Goal: Information Seeking & Learning: Learn about a topic

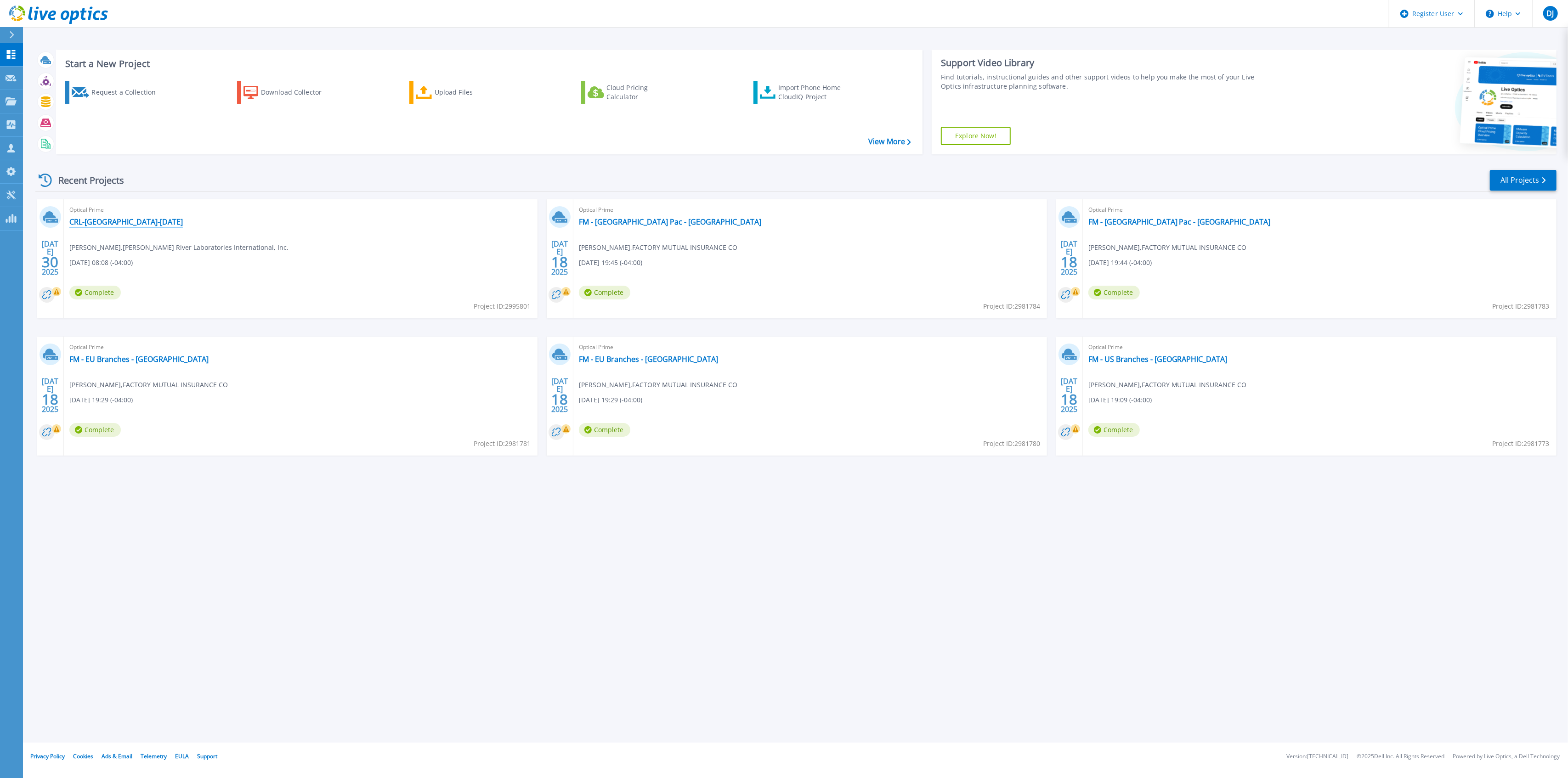
click at [128, 221] on link "CRL-[GEOGRAPHIC_DATA]-[DATE]" at bounding box center [126, 222] width 113 height 9
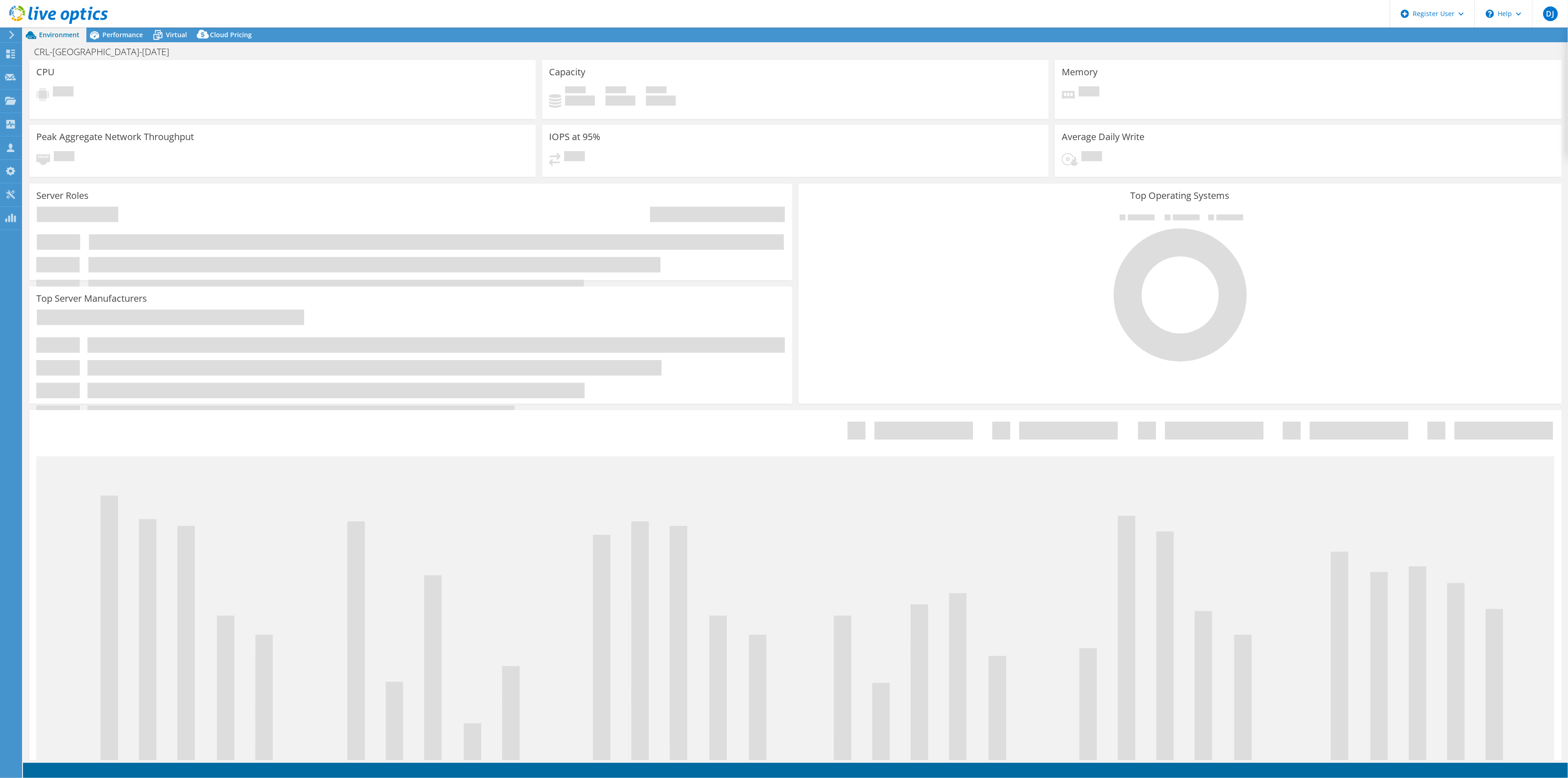
select select "USD"
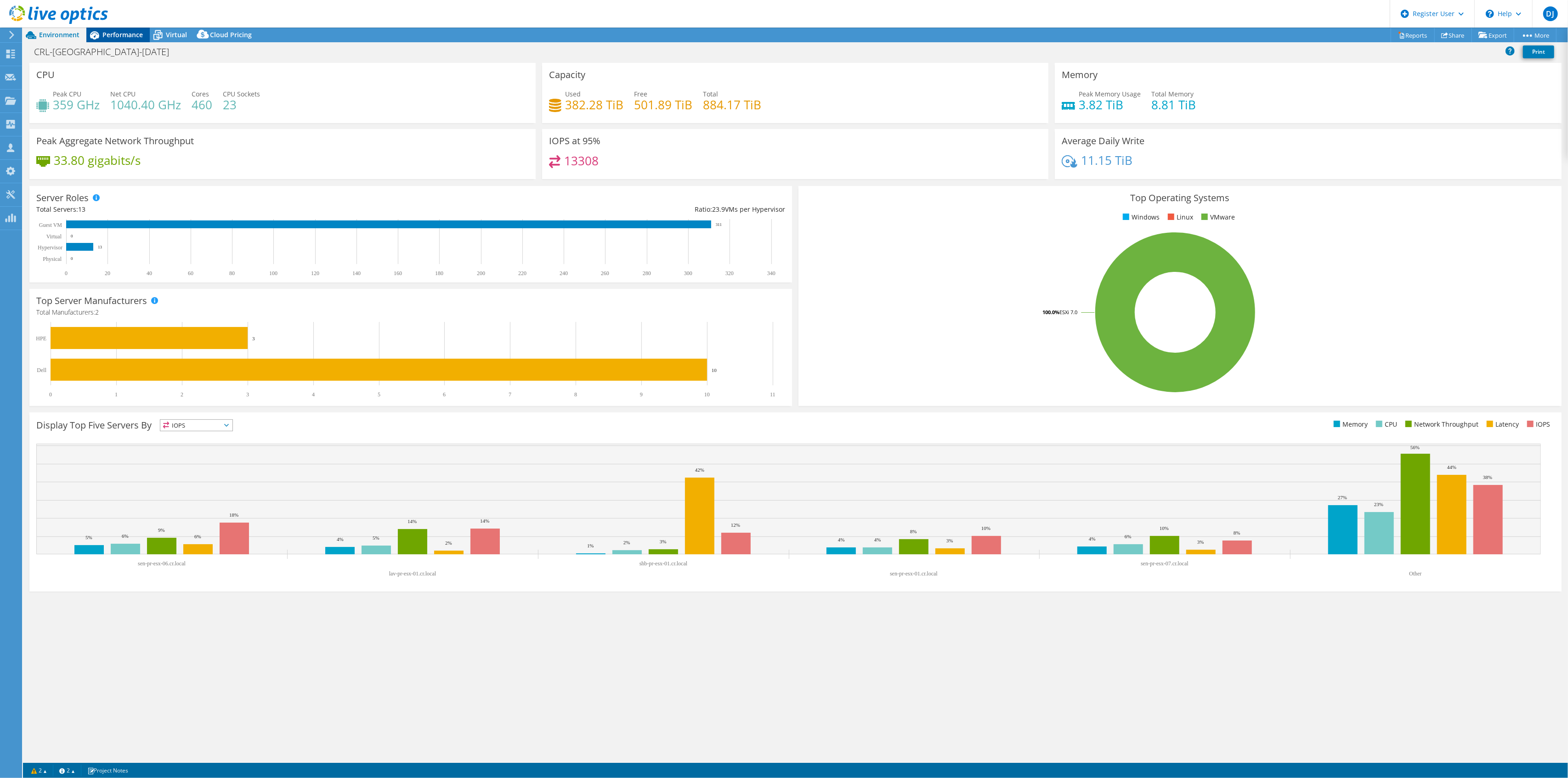
click at [123, 34] on span "Performance" at bounding box center [123, 34] width 40 height 9
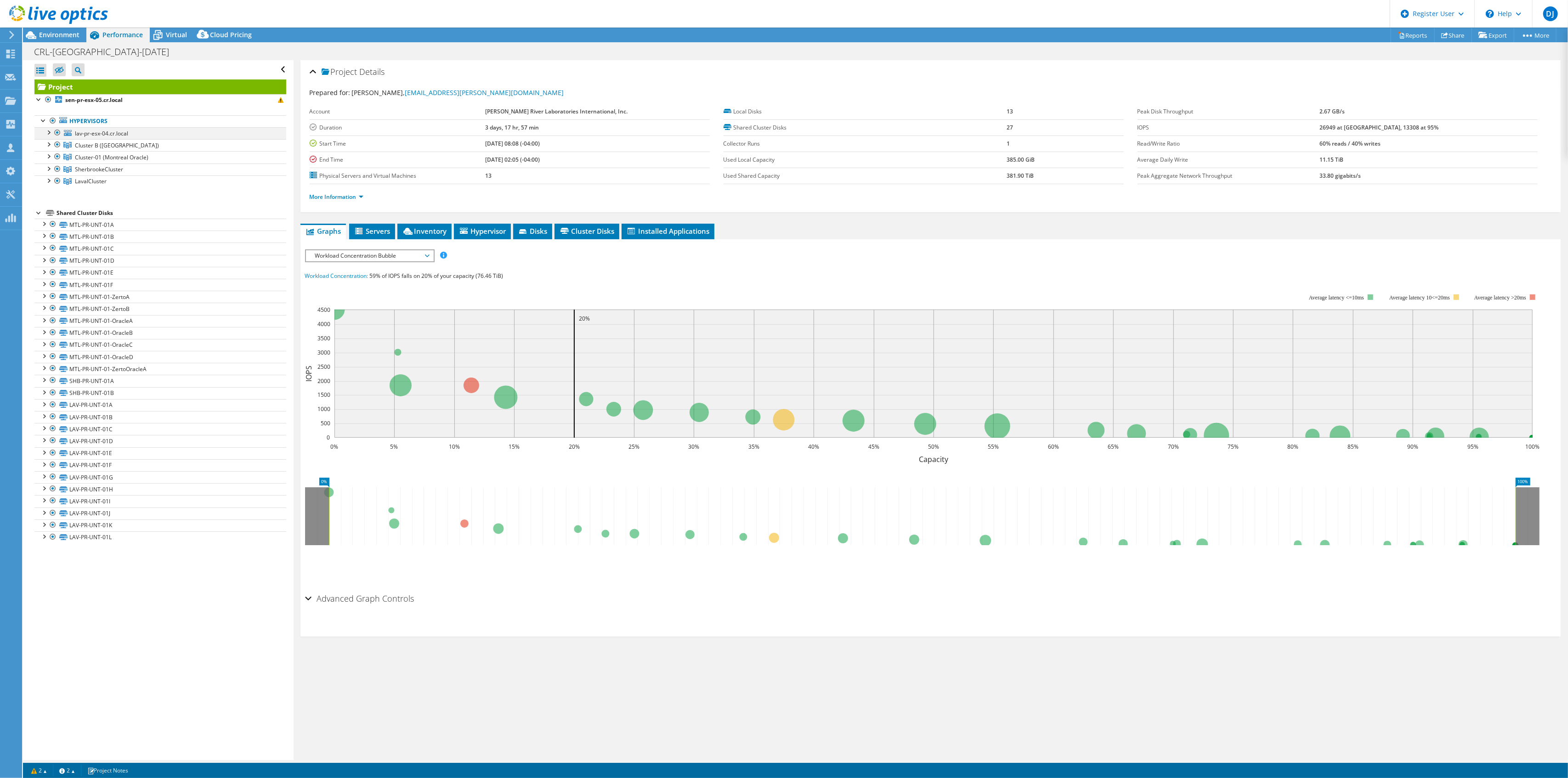
click at [48, 133] on div at bounding box center [48, 132] width 9 height 9
click at [46, 131] on div at bounding box center [48, 132] width 9 height 9
click at [45, 182] on div at bounding box center [48, 180] width 9 height 9
click at [50, 168] on div at bounding box center [48, 168] width 9 height 9
click at [44, 155] on div at bounding box center [48, 156] width 9 height 9
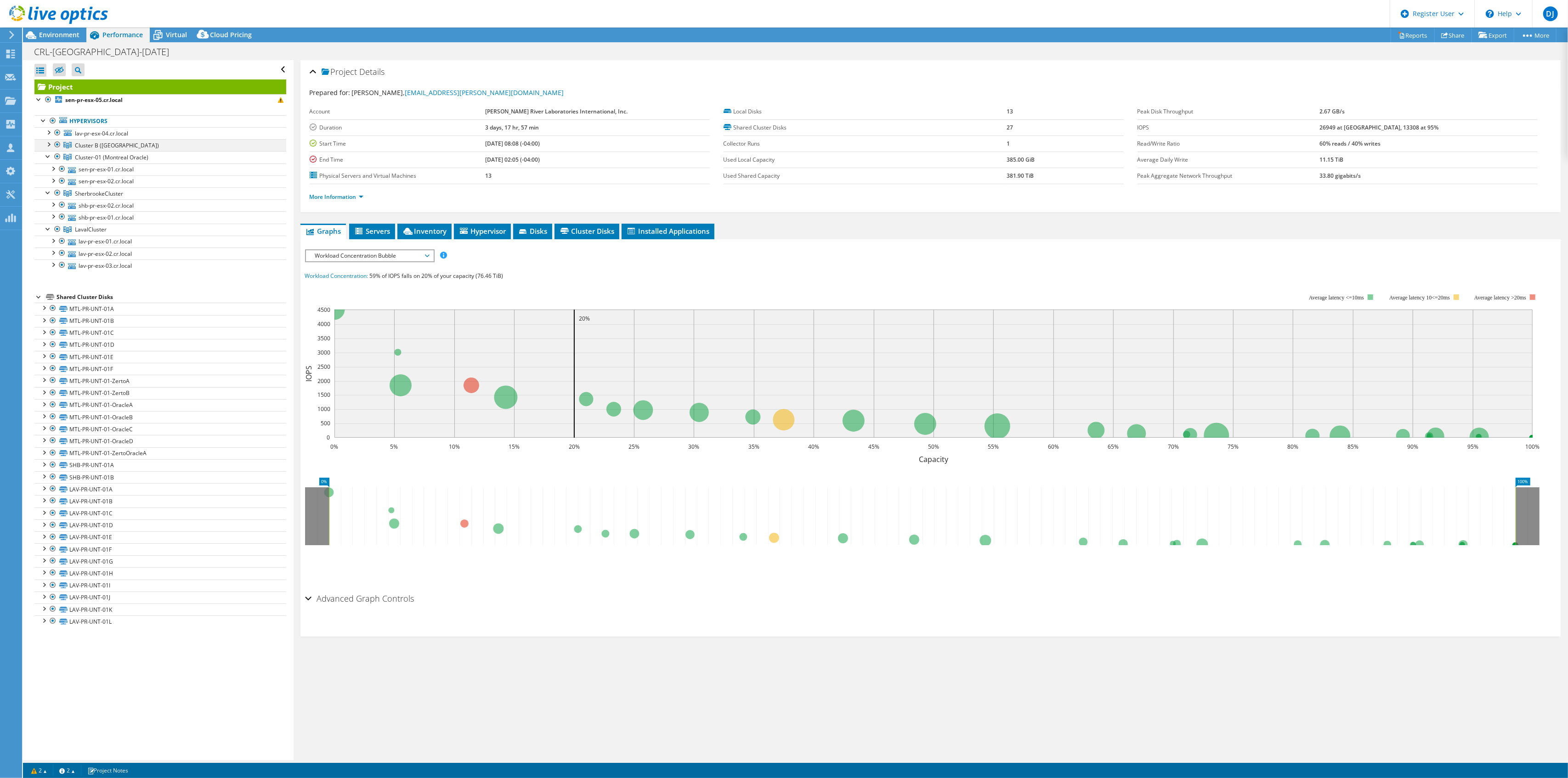
click at [47, 143] on div at bounding box center [48, 144] width 9 height 9
drag, startPoint x: 1358, startPoint y: 127, endPoint x: 1375, endPoint y: 124, distance: 17.3
click at [1375, 124] on b "26949 at Peak, 13308 at 95%" at bounding box center [1379, 127] width 119 height 8
drag, startPoint x: 1357, startPoint y: 143, endPoint x: 1425, endPoint y: 141, distance: 68.0
click at [1425, 141] on td "60% reads / 40% writes" at bounding box center [1428, 143] width 218 height 16
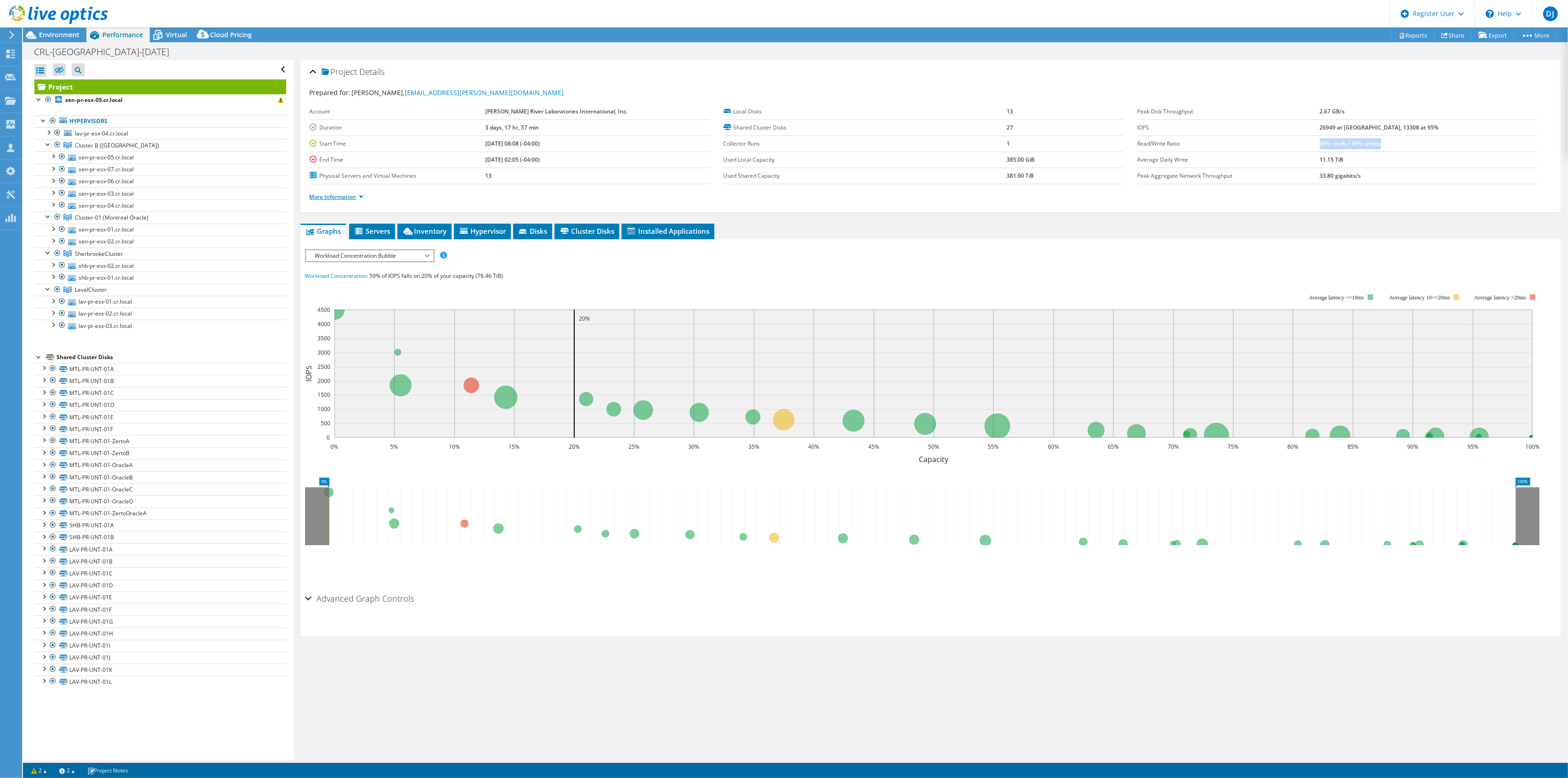
click at [350, 196] on link "More Information" at bounding box center [336, 197] width 54 height 8
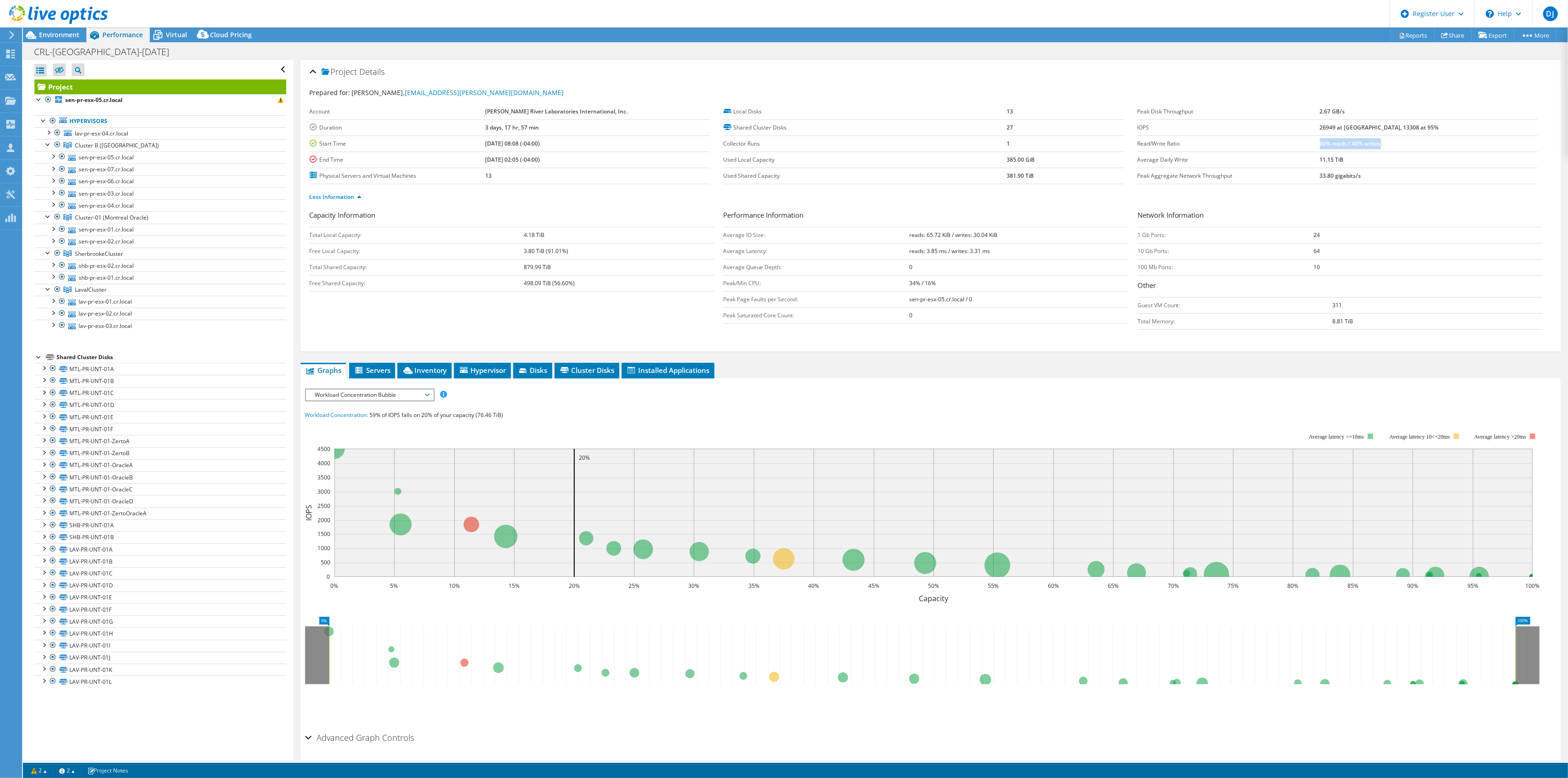
drag, startPoint x: 522, startPoint y: 233, endPoint x: 570, endPoint y: 236, distance: 48.1
click at [570, 236] on tr "Total Local Capacity: 4.18 TiB" at bounding box center [512, 235] width 405 height 16
drag, startPoint x: 524, startPoint y: 267, endPoint x: 554, endPoint y: 261, distance: 30.6
click at [554, 261] on td "879.99 TiB" at bounding box center [618, 267] width 190 height 16
drag, startPoint x: 524, startPoint y: 282, endPoint x: 550, endPoint y: 278, distance: 26.3
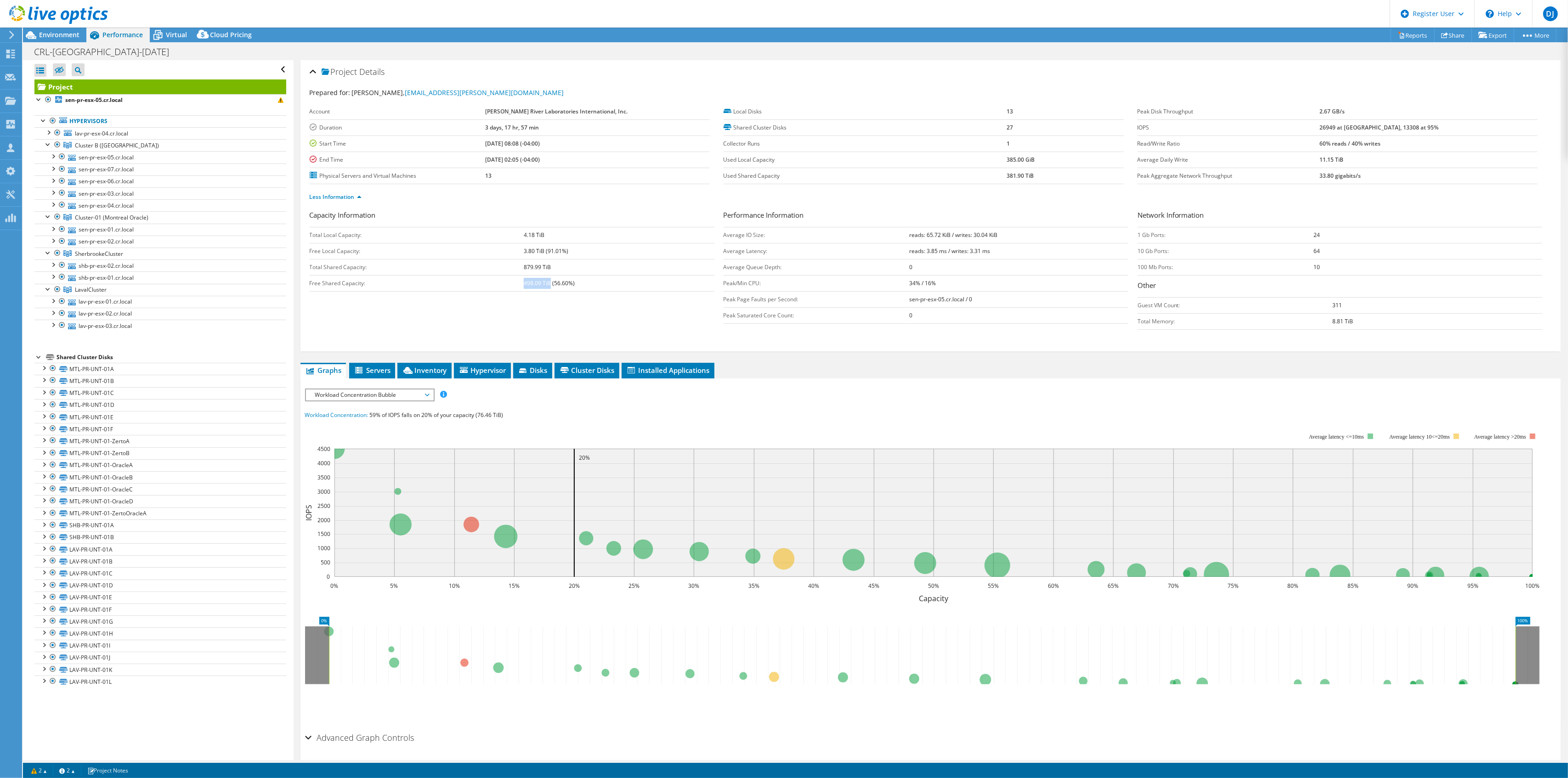
click at [550, 278] on td "498.09 TiB (56.60%)" at bounding box center [618, 283] width 190 height 16
click at [377, 371] on span "Servers" at bounding box center [372, 371] width 37 height 9
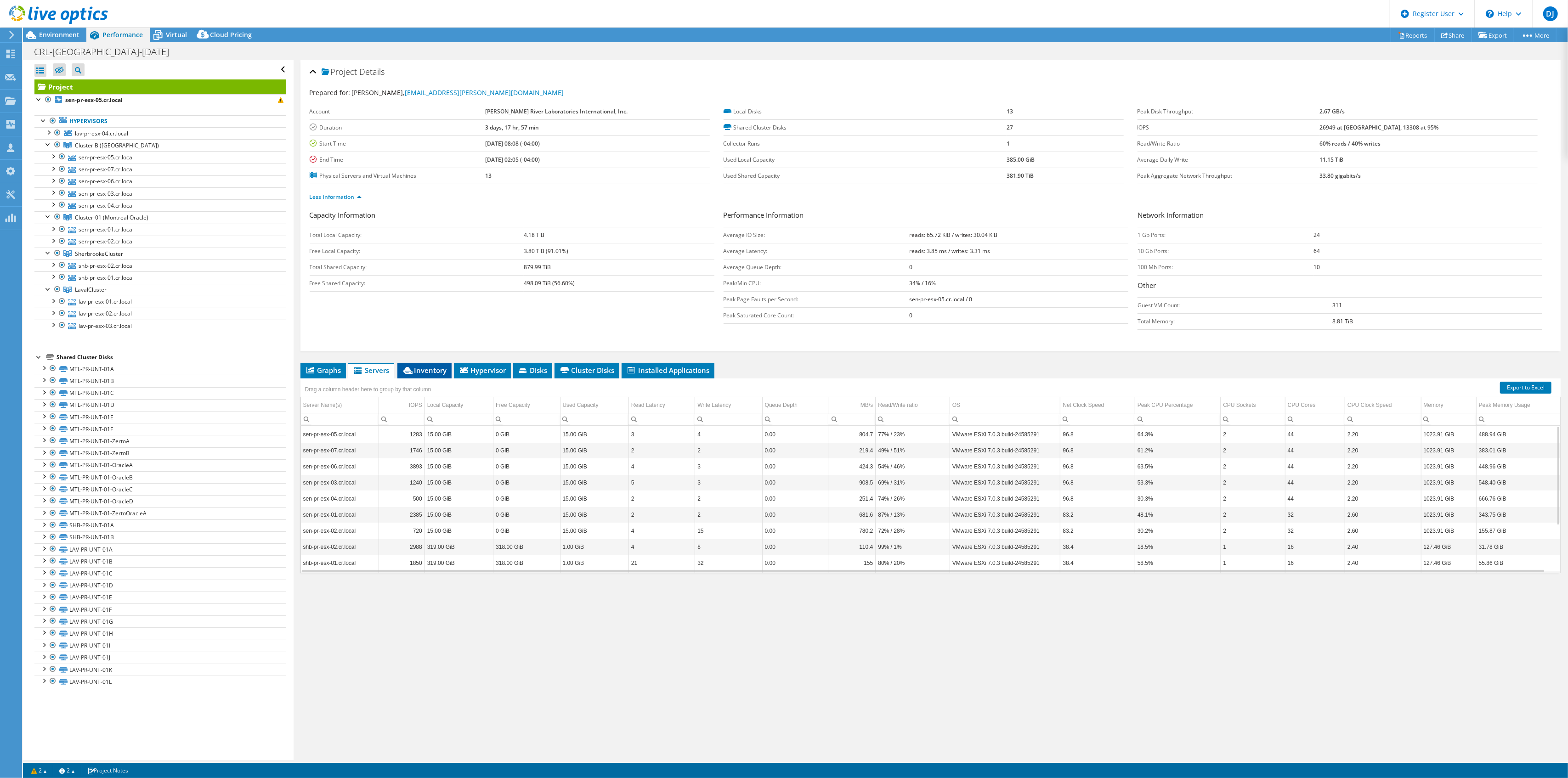
click at [417, 371] on span "Inventory" at bounding box center [424, 371] width 45 height 9
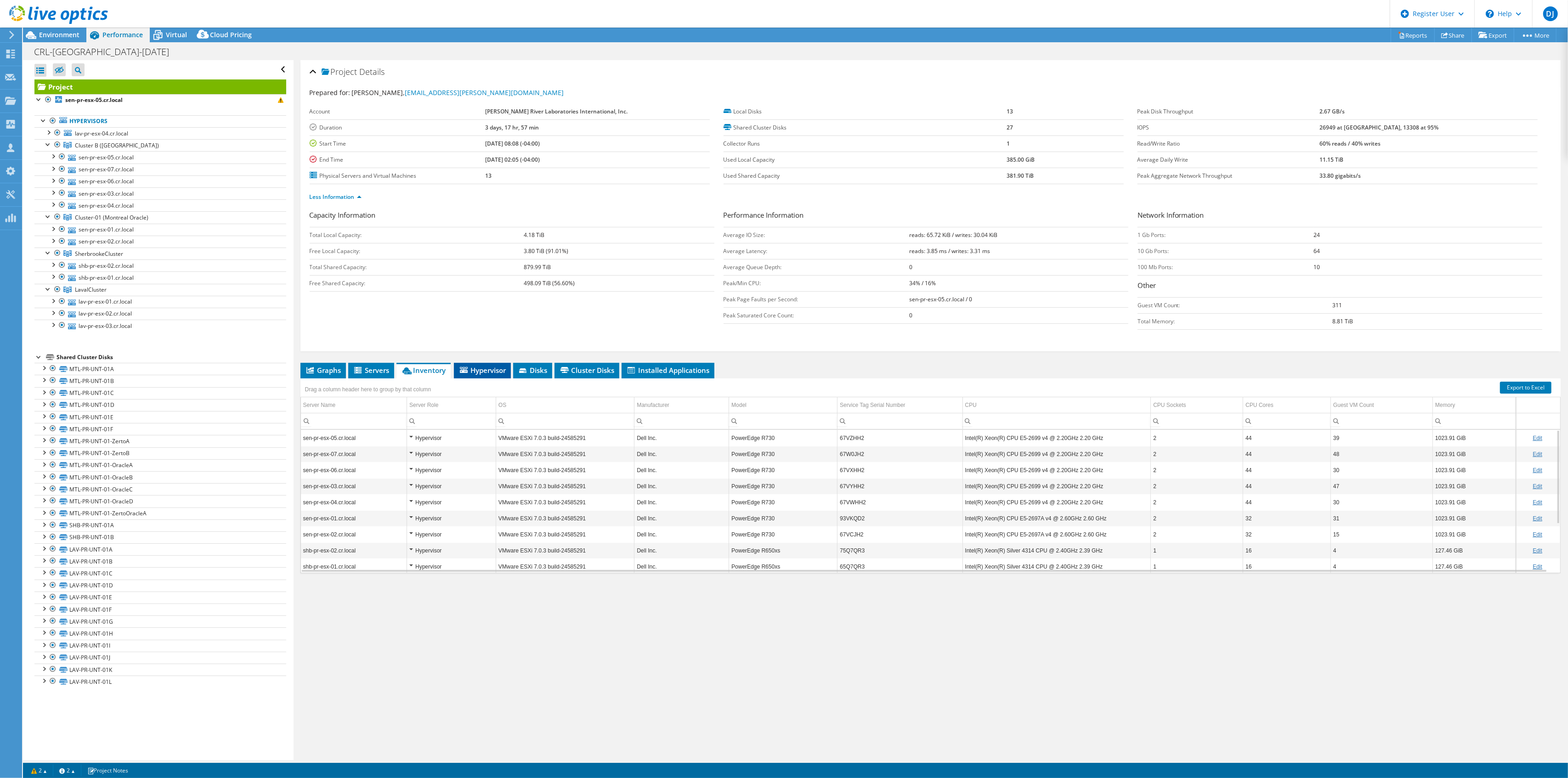
click at [482, 374] on span "Hypervisor" at bounding box center [482, 371] width 48 height 9
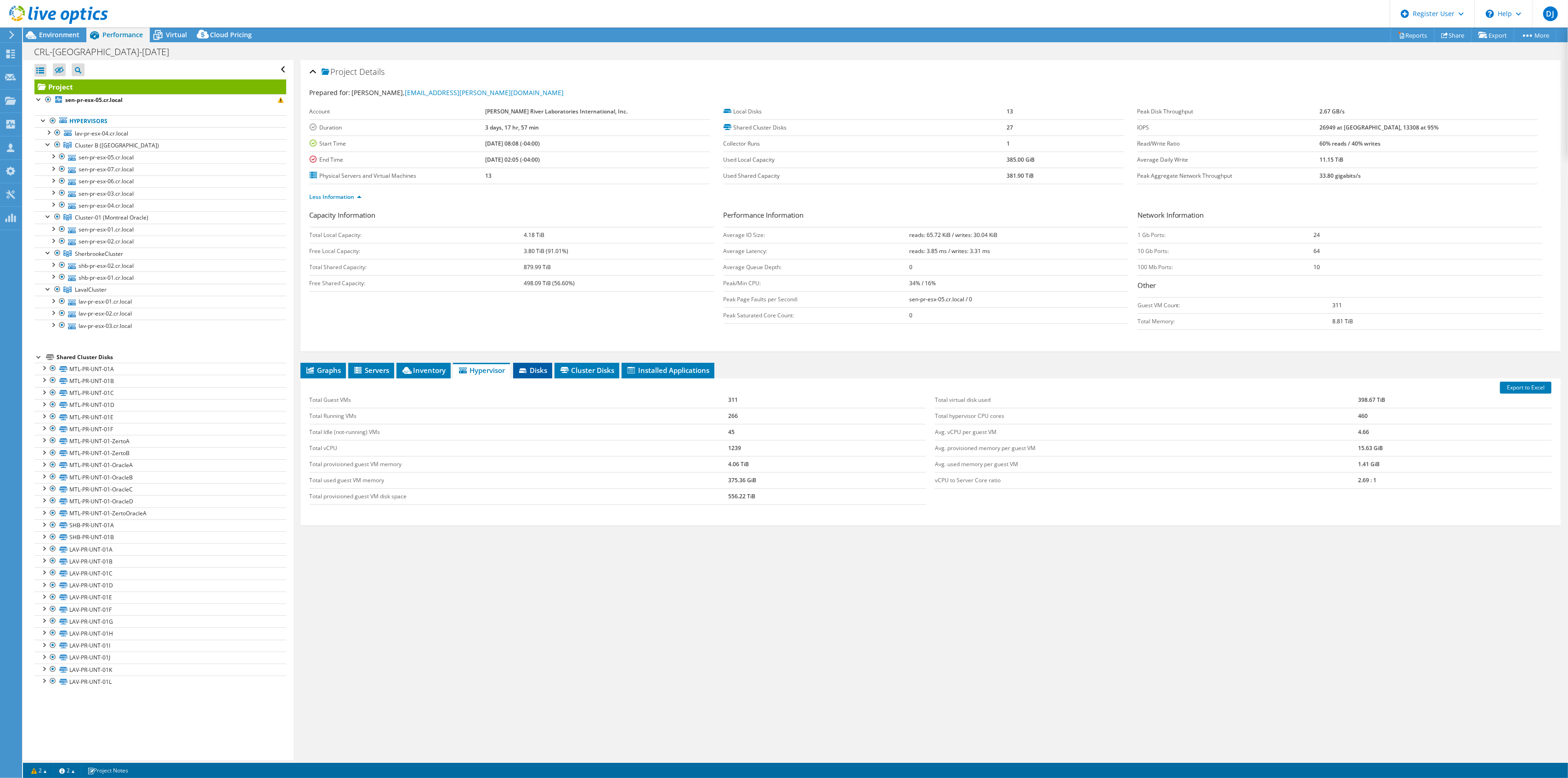
click at [533, 375] on span "Disks" at bounding box center [533, 371] width 30 height 9
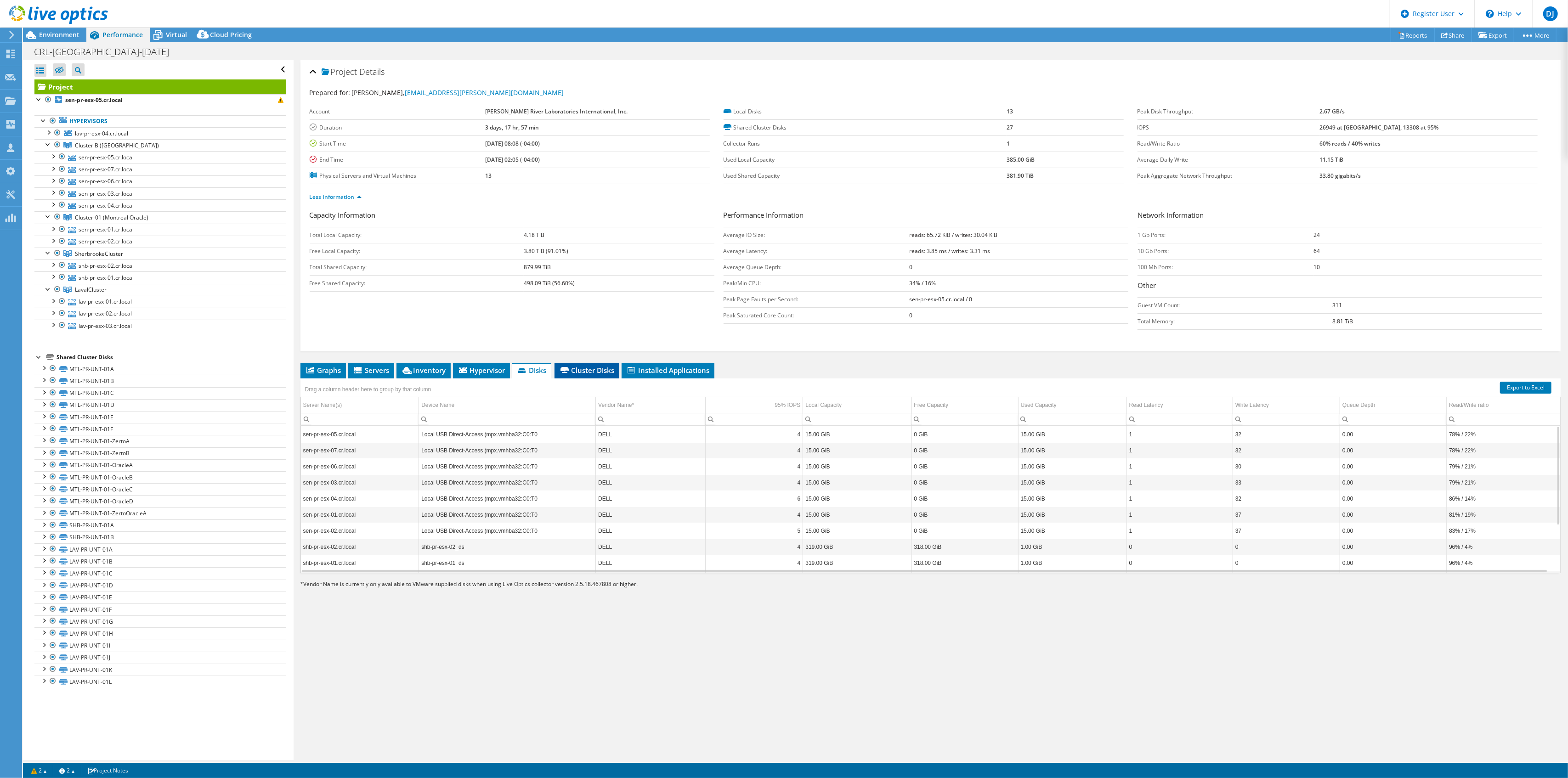
click at [598, 375] on span "Cluster Disks" at bounding box center [586, 371] width 56 height 9
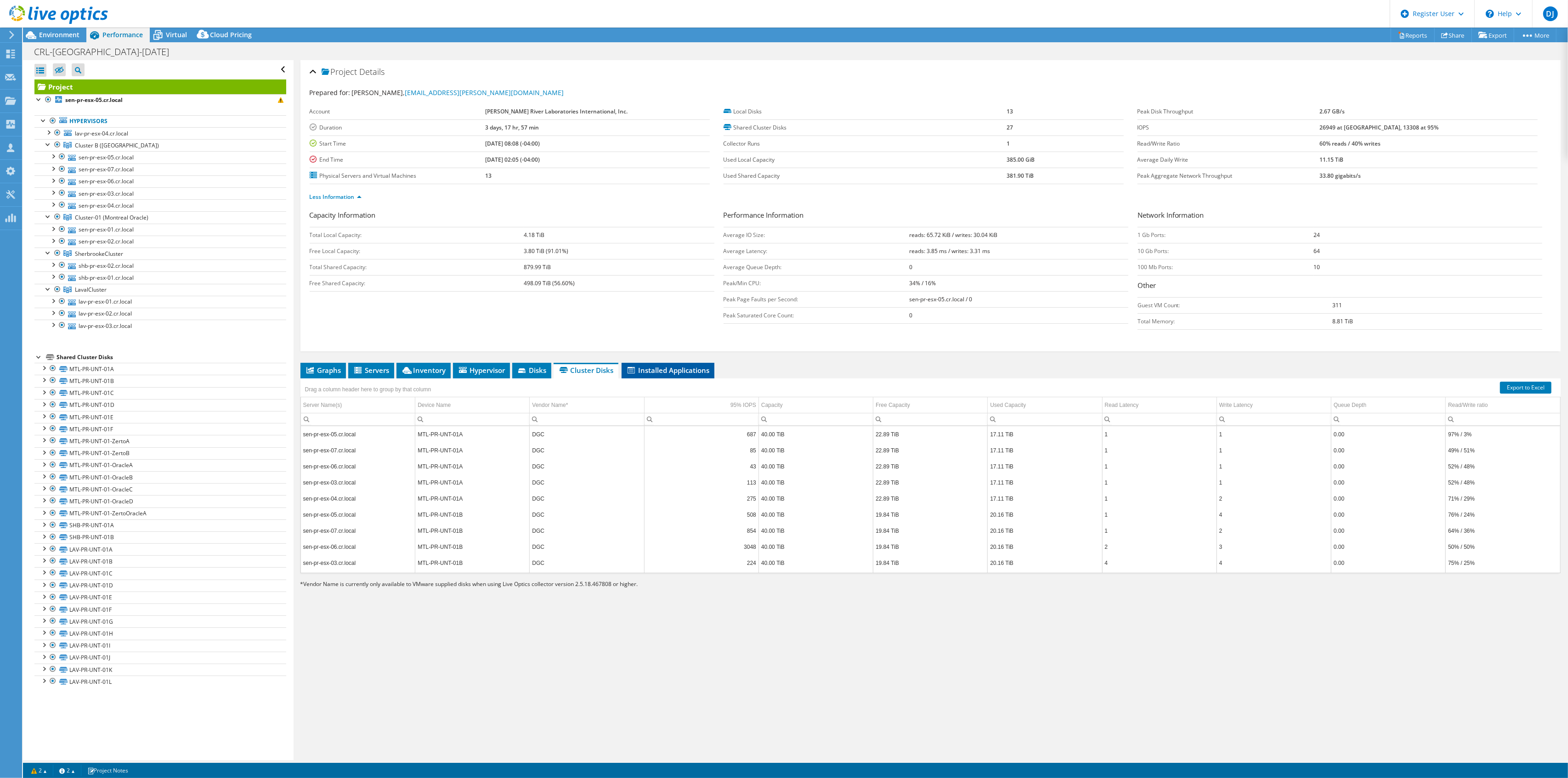
click at [668, 372] on span "Installed Applications" at bounding box center [667, 371] width 84 height 9
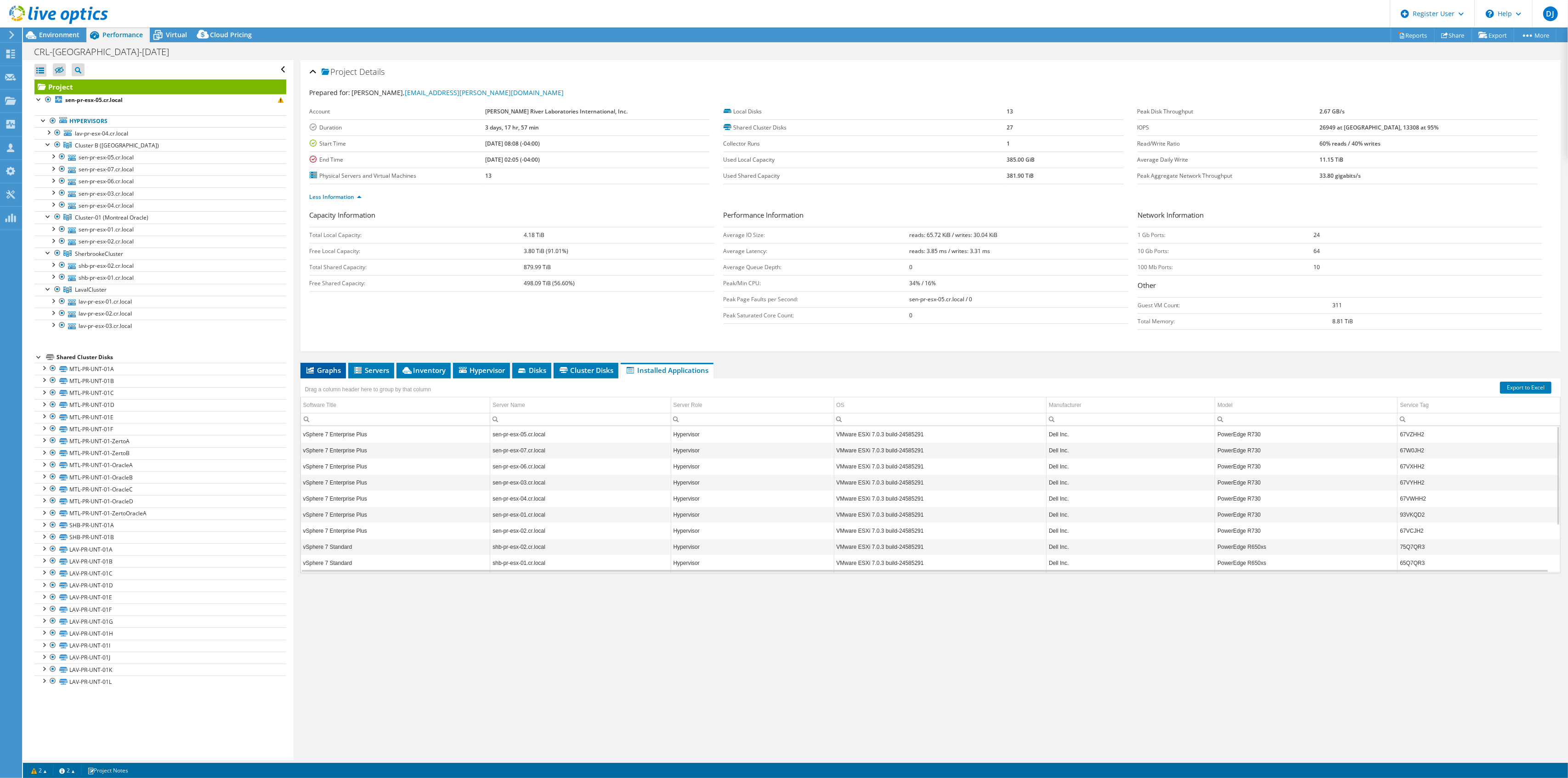
click at [329, 377] on li "Graphs" at bounding box center [323, 371] width 46 height 15
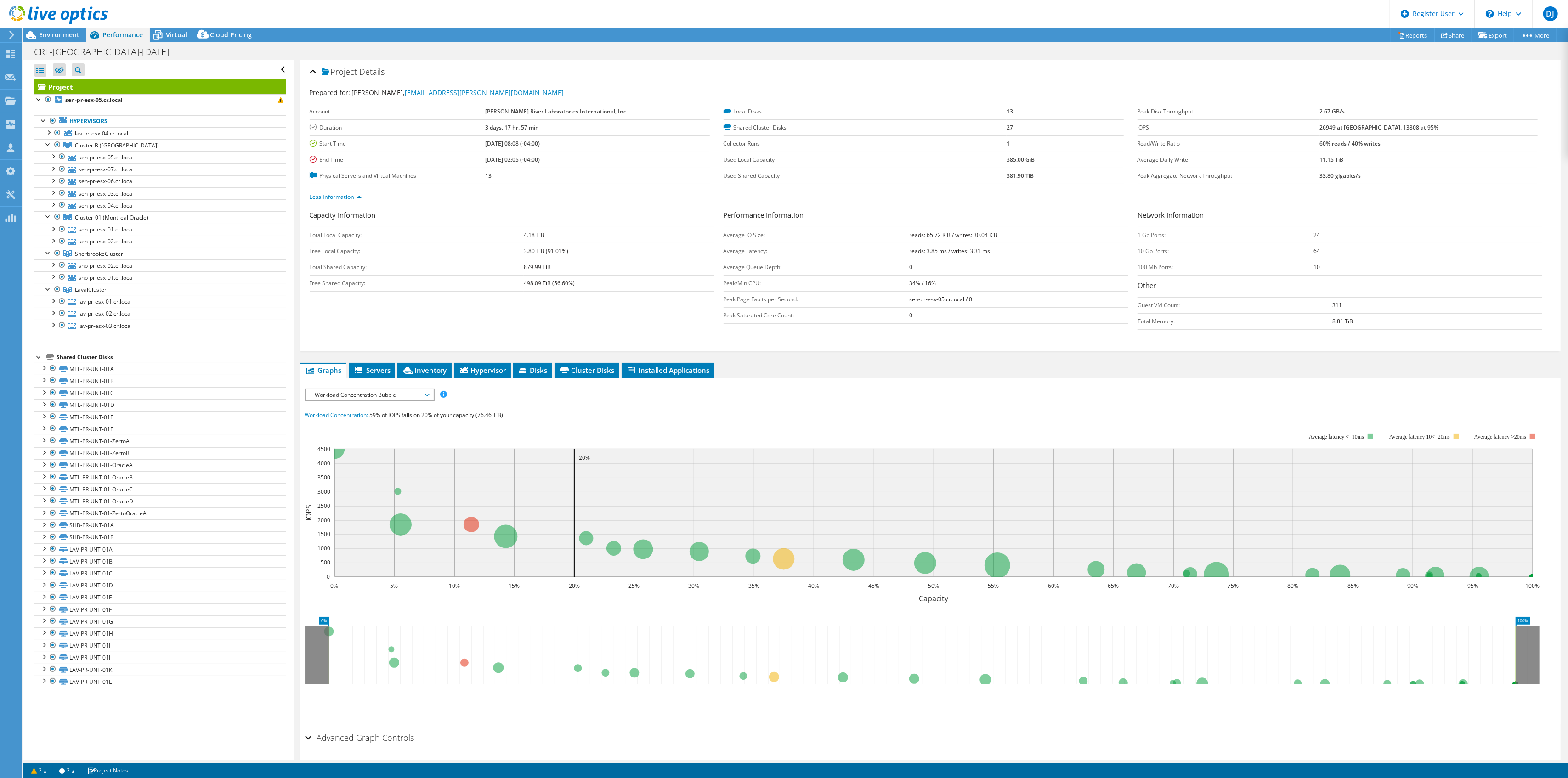
click at [408, 392] on span "Workload Concentration Bubble" at bounding box center [369, 395] width 118 height 11
click at [399, 409] on li "IOPS" at bounding box center [370, 406] width 127 height 11
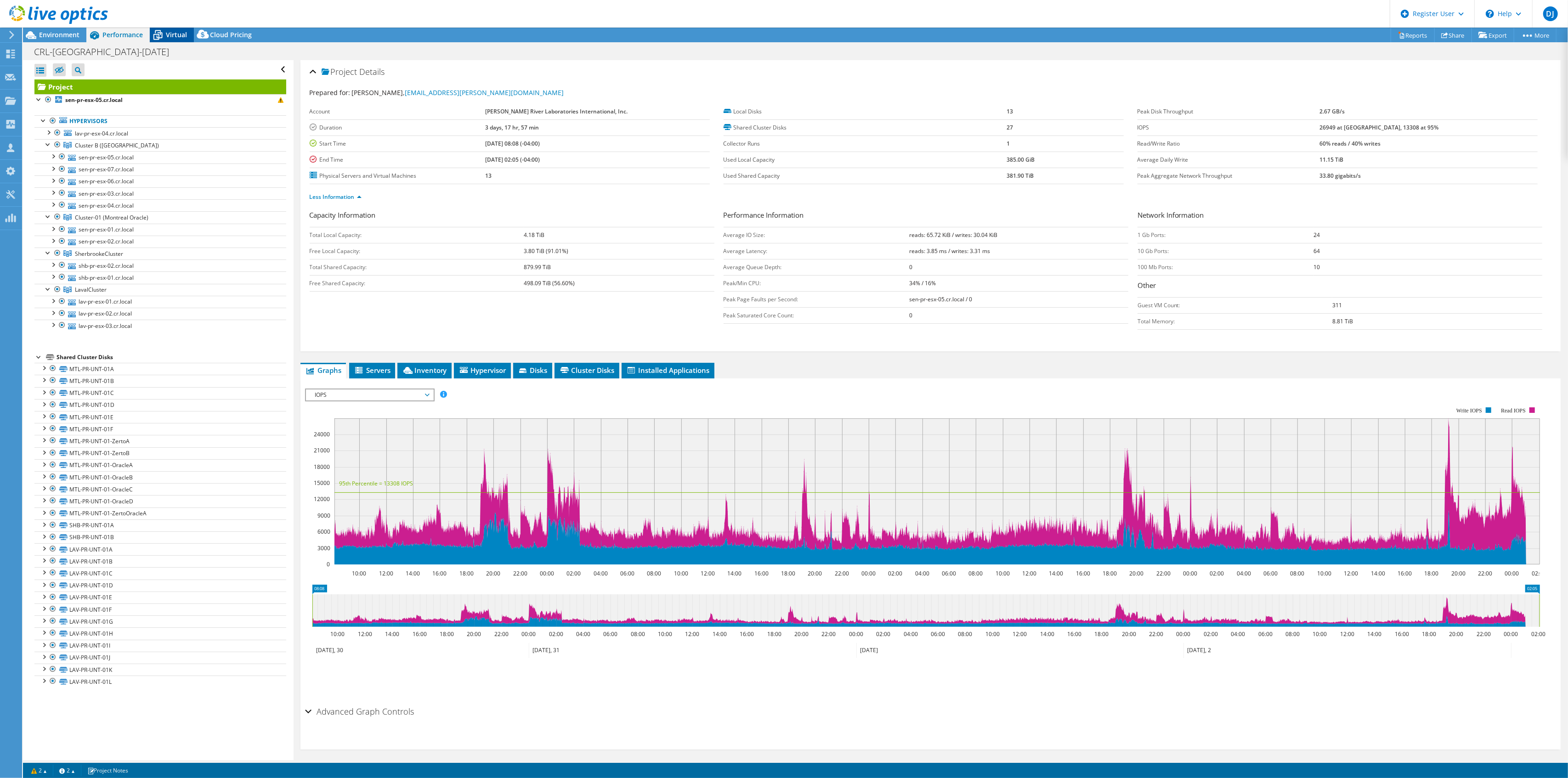
click at [172, 33] on span "Virtual" at bounding box center [176, 34] width 21 height 9
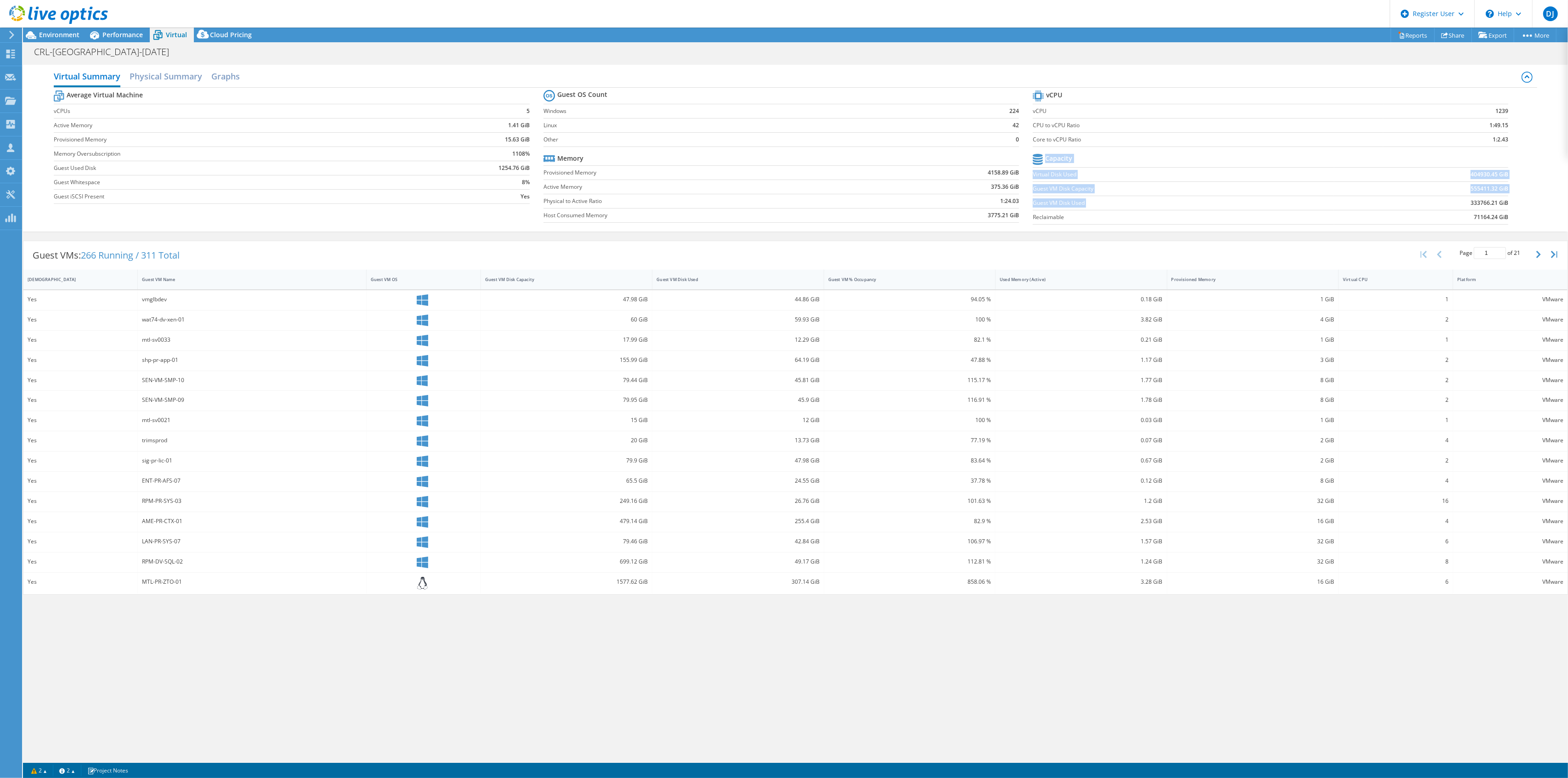
drag, startPoint x: 1472, startPoint y: 204, endPoint x: 1512, endPoint y: 192, distance: 41.8
click at [1512, 192] on section "vCPU vCPU 1239 CPU to vCPU Ratio 1:49.15 Core to vCPU Ratio 1:2.43 Capacity Vir…" at bounding box center [1277, 159] width 489 height 141
click at [1512, 195] on section "vCPU vCPU 1239 CPU to vCPU Ratio 1:49.15 Core to vCPU Ratio 1:2.43 Capacity Vir…" at bounding box center [1277, 159] width 489 height 141
